Goal: Task Accomplishment & Management: Complete application form

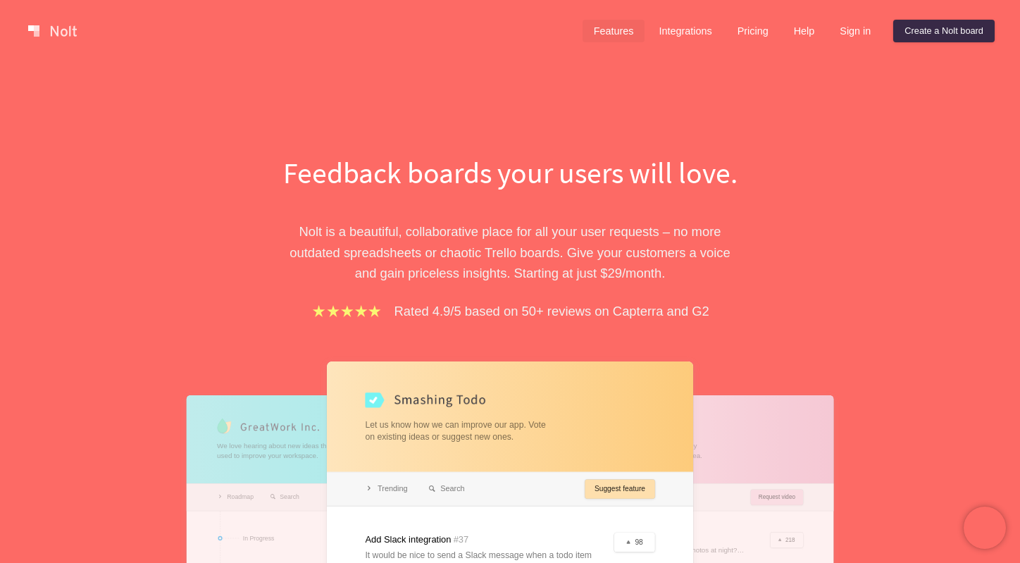
click at [611, 31] on link "Features" at bounding box center [614, 31] width 63 height 23
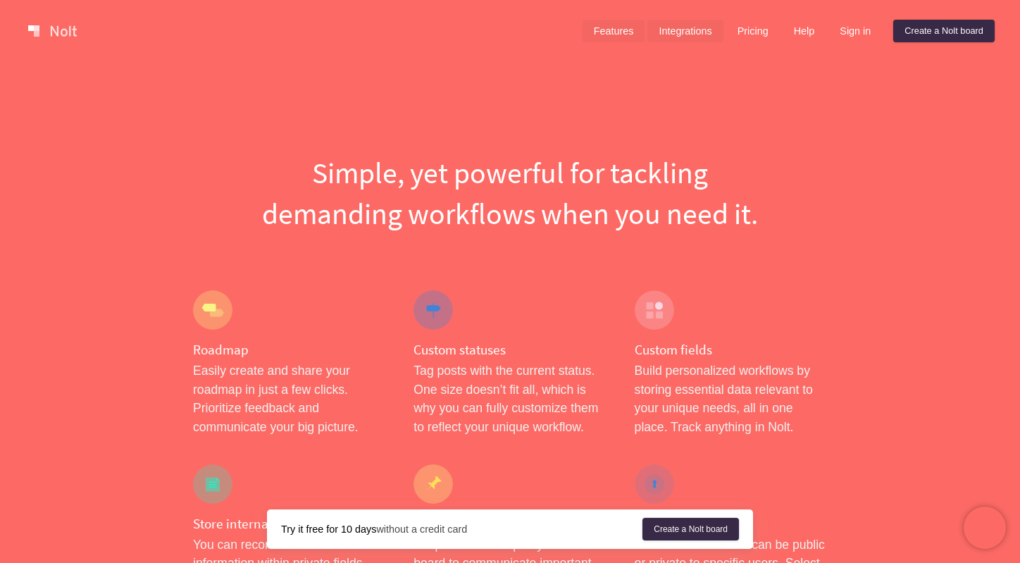
click at [693, 32] on link "Integrations" at bounding box center [684, 31] width 75 height 23
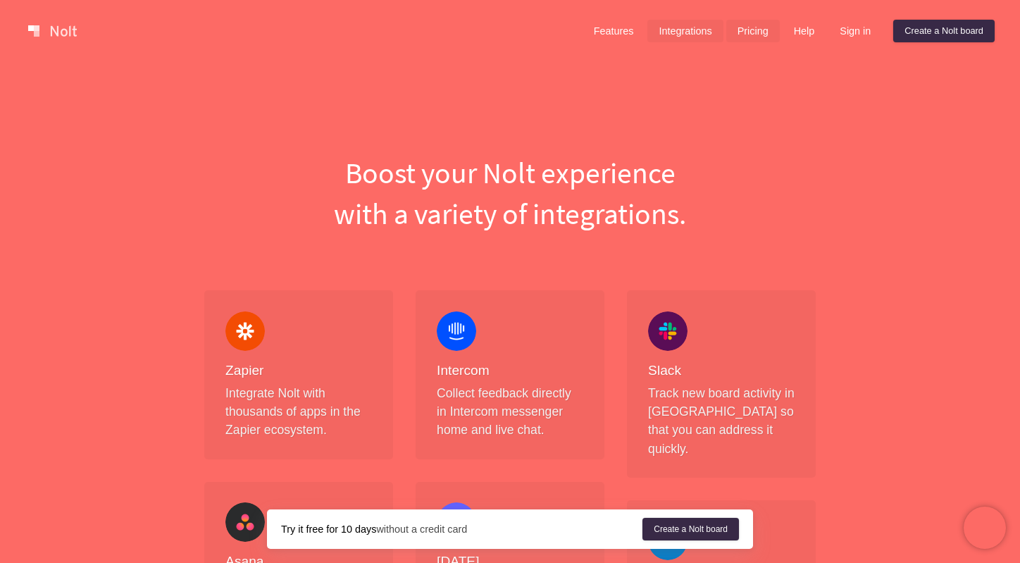
click at [757, 37] on link "Pricing" at bounding box center [753, 31] width 54 height 23
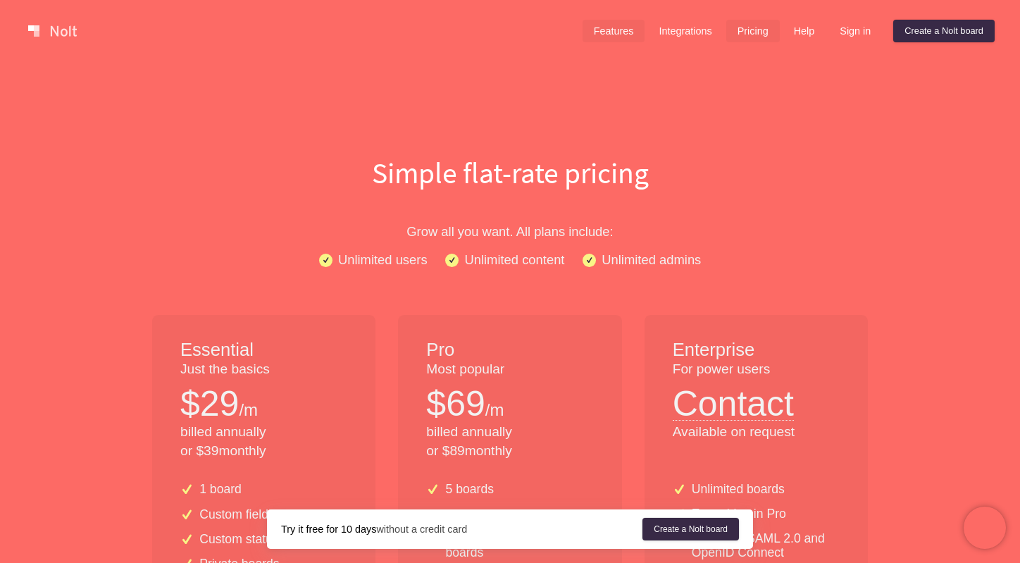
click at [612, 36] on link "Features" at bounding box center [614, 31] width 63 height 23
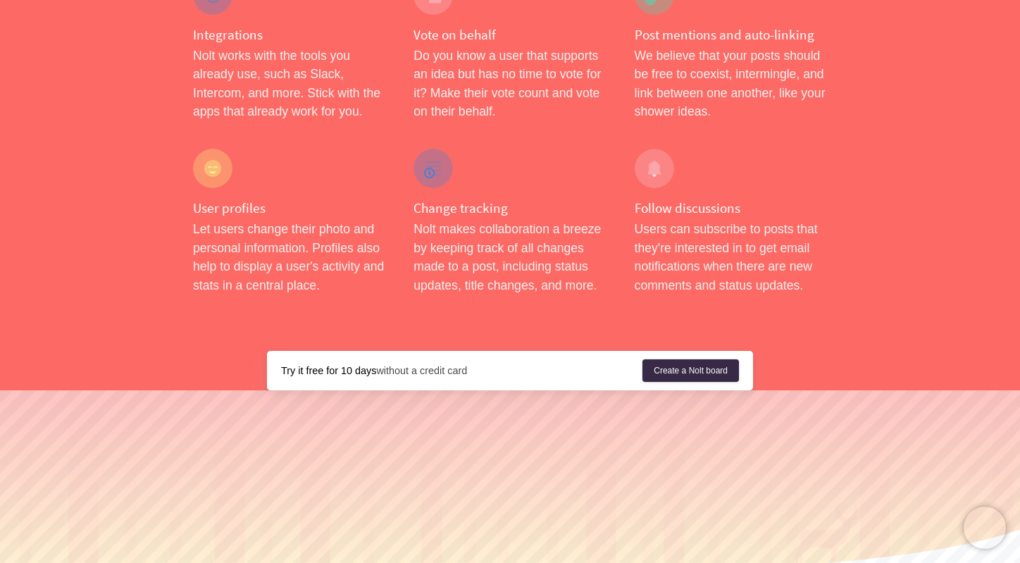
scroll to position [2302, 0]
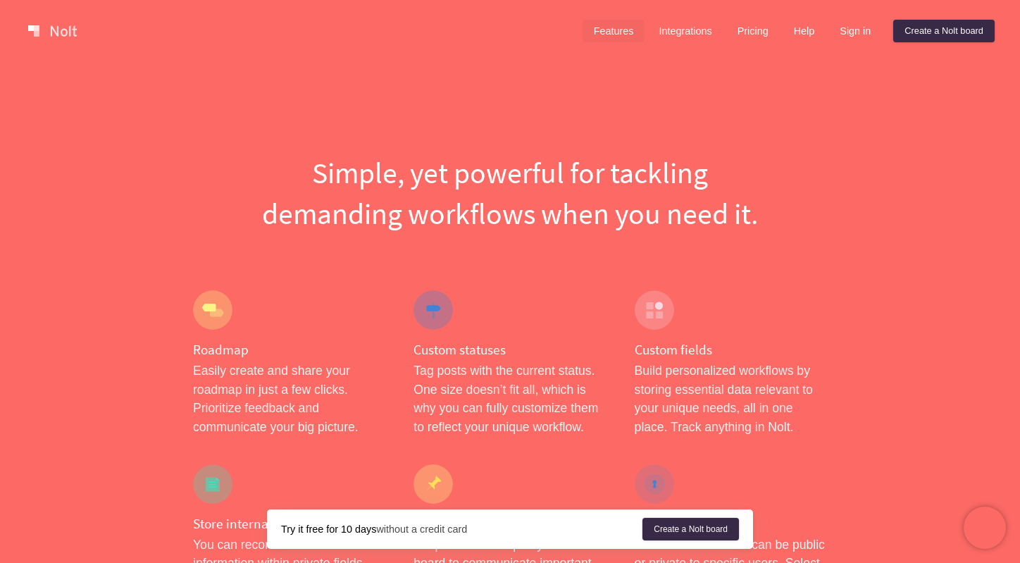
click at [72, 27] on link at bounding box center [53, 31] width 60 height 23
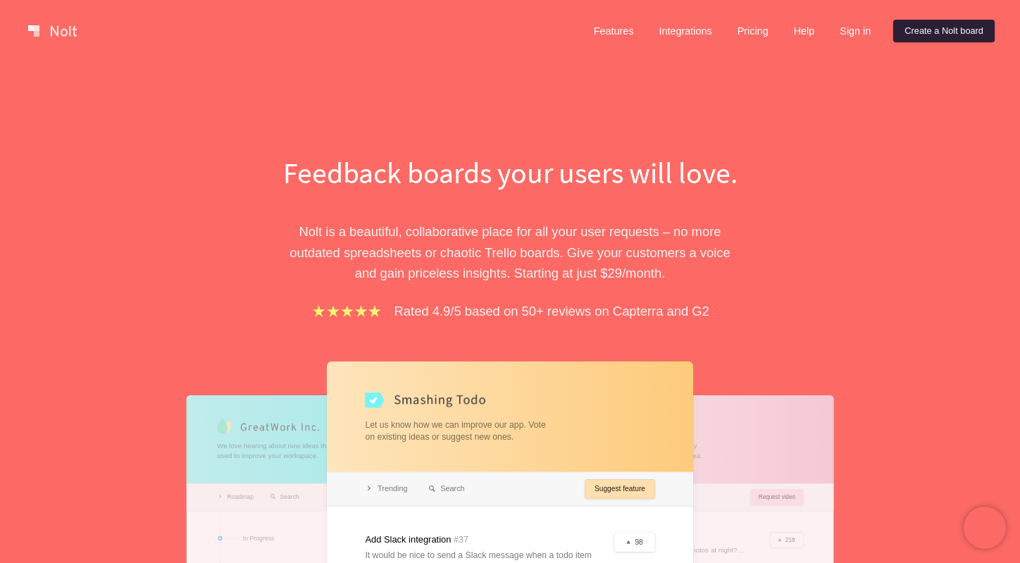
click at [957, 32] on link "Create a Nolt board" at bounding box center [943, 31] width 101 height 23
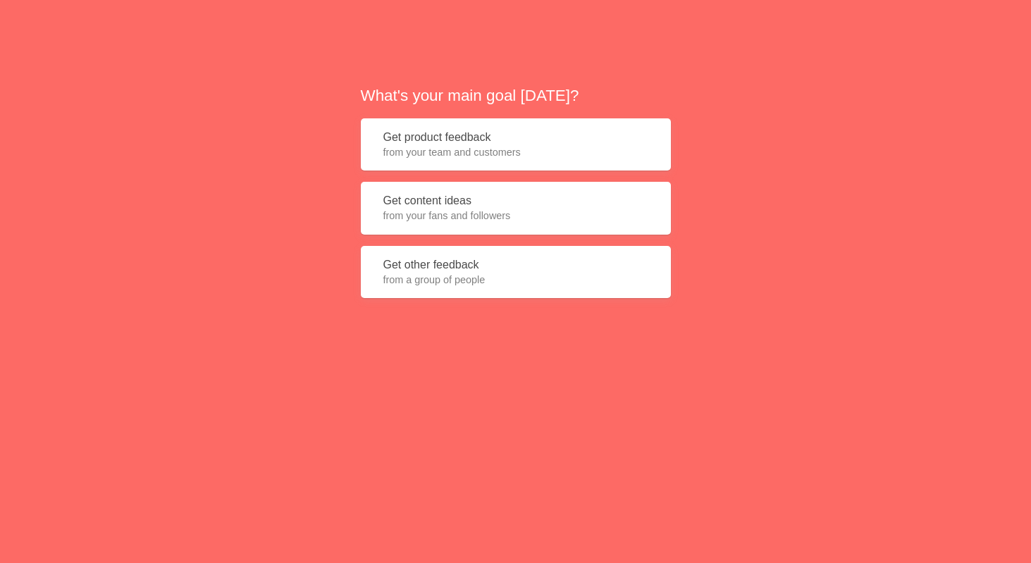
click at [453, 139] on button "Get product feedback from your team and customers" at bounding box center [516, 144] width 310 height 53
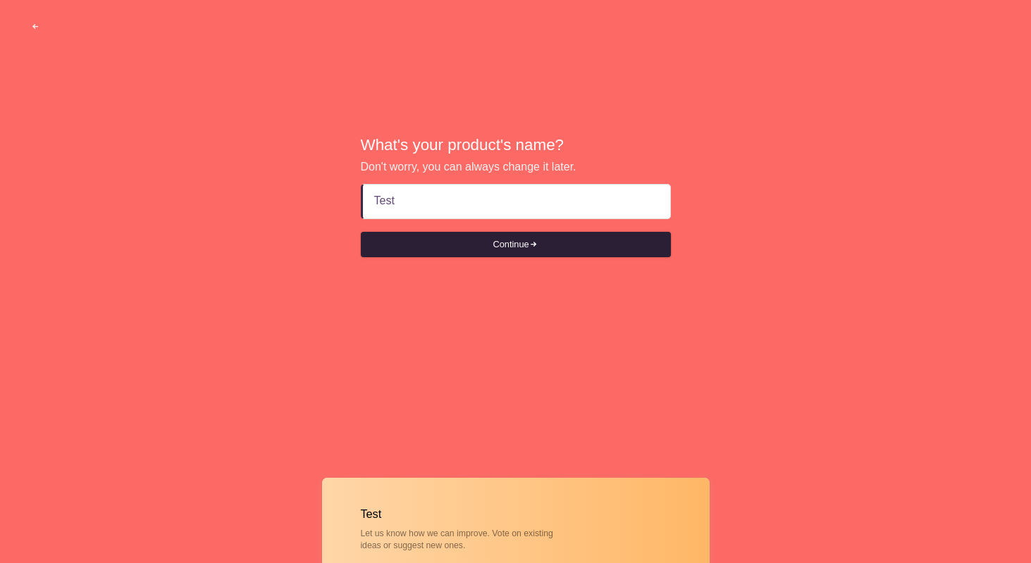
click at [547, 248] on button "Continue" at bounding box center [516, 244] width 310 height 25
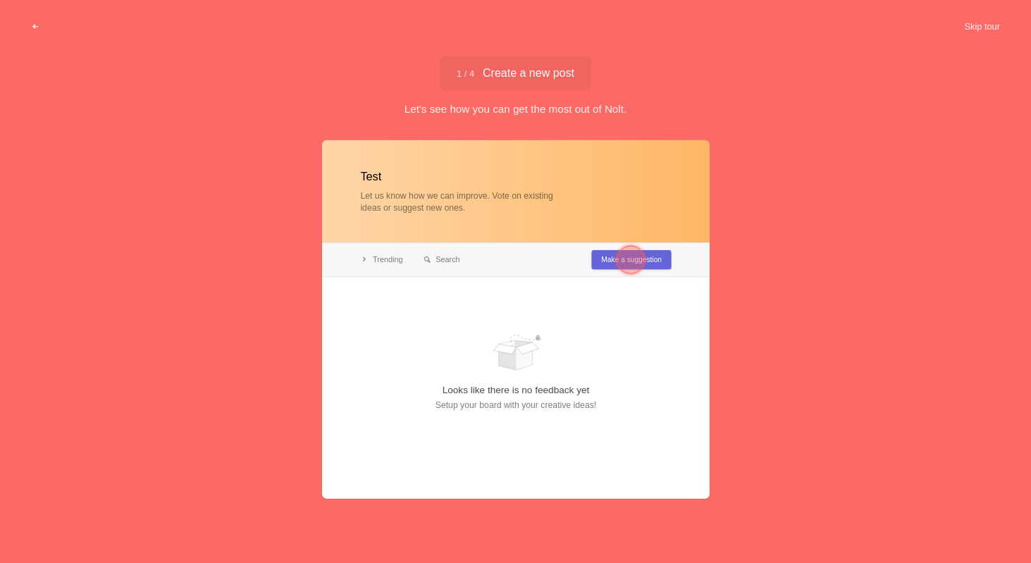
type input "Test"
click at [629, 263] on div at bounding box center [630, 260] width 28 height 28
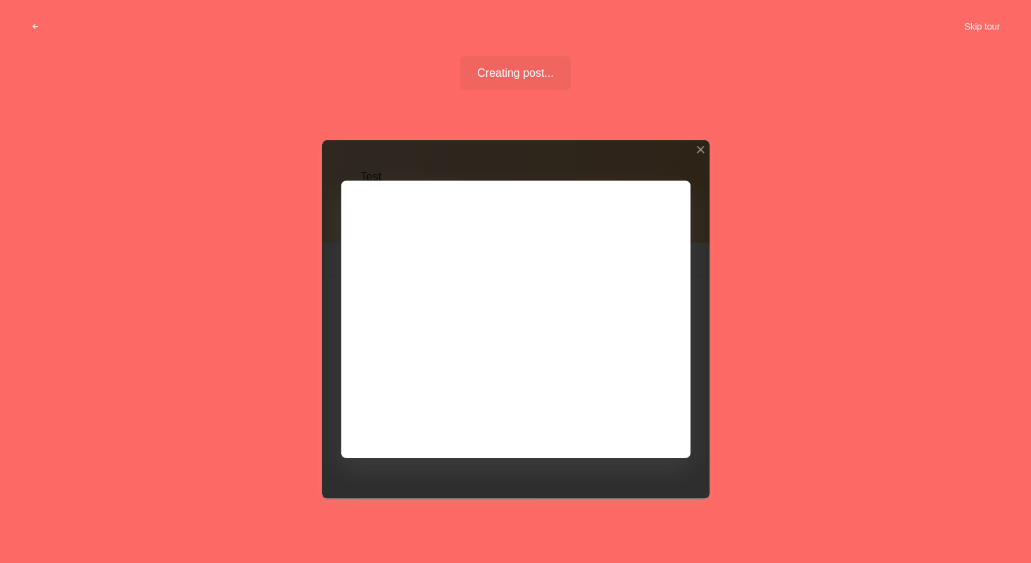
click at [653, 417] on div at bounding box center [515, 319] width 387 height 359
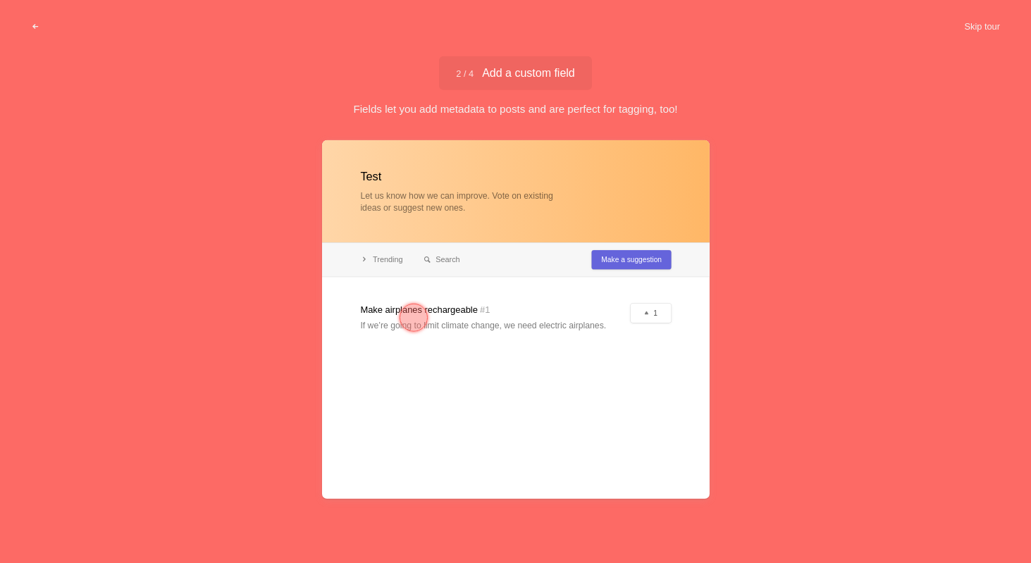
click at [411, 321] on div at bounding box center [413, 318] width 28 height 28
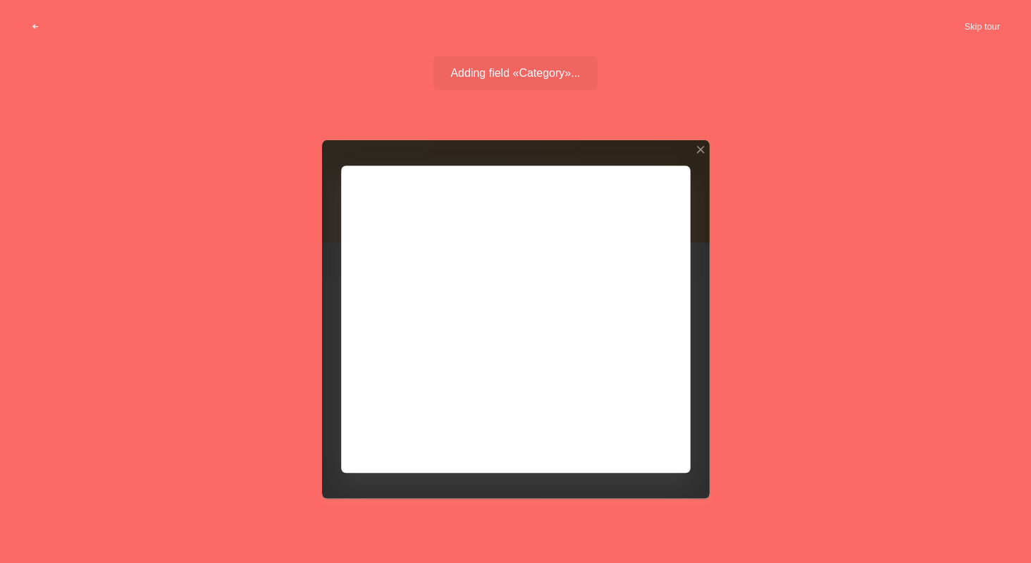
click at [439, 334] on div at bounding box center [515, 319] width 387 height 359
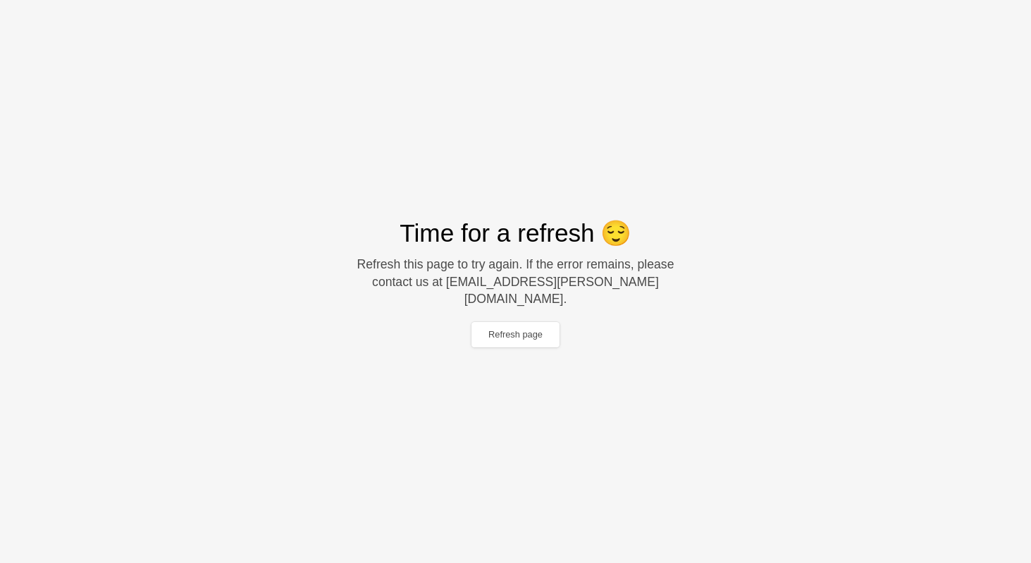
click at [534, 340] on div "Refresh page" at bounding box center [516, 334] width 492 height 31
click at [530, 332] on button "Refresh page" at bounding box center [515, 334] width 88 height 25
